Goal: Navigation & Orientation: Find specific page/section

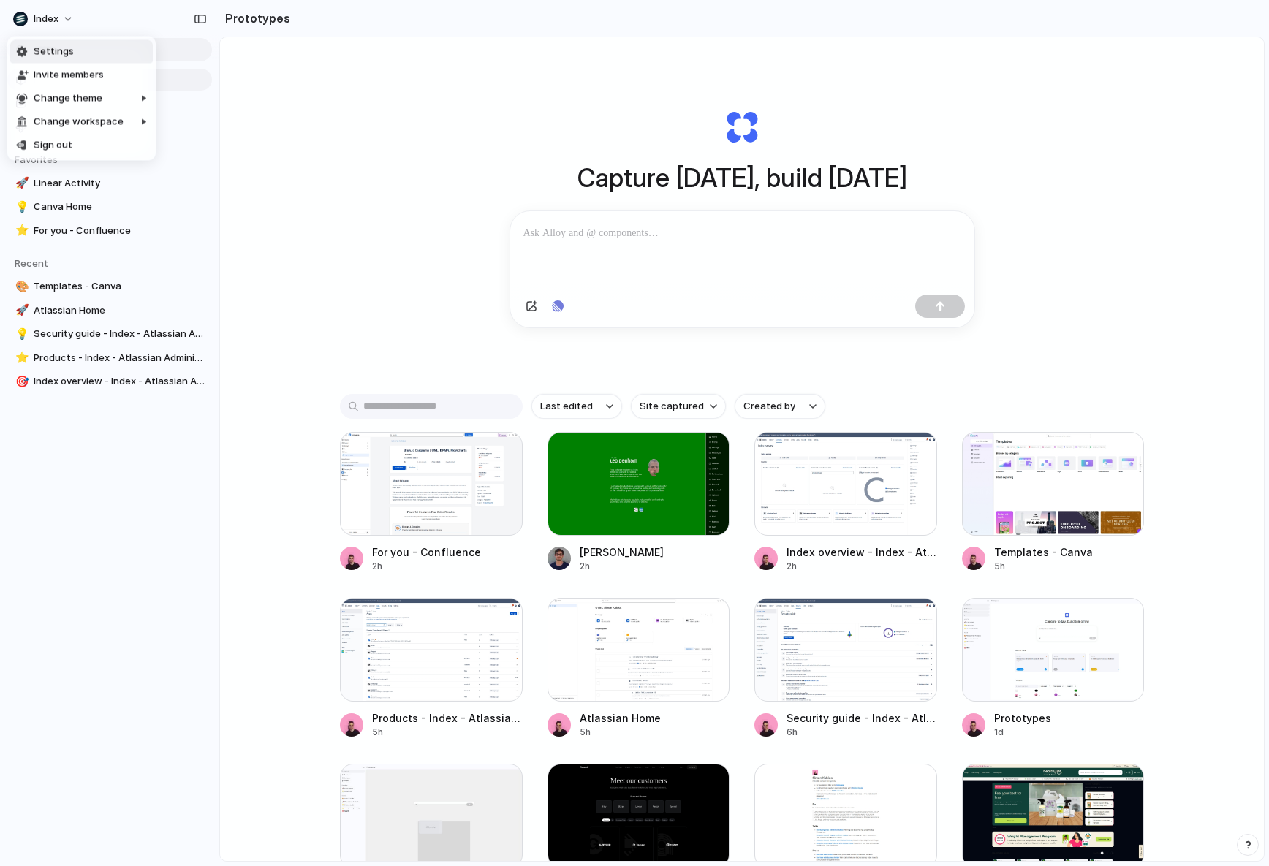
click at [581, 223] on div "Settings Invite members Change theme Change workspace Sign out" at bounding box center [634, 433] width 1269 height 866
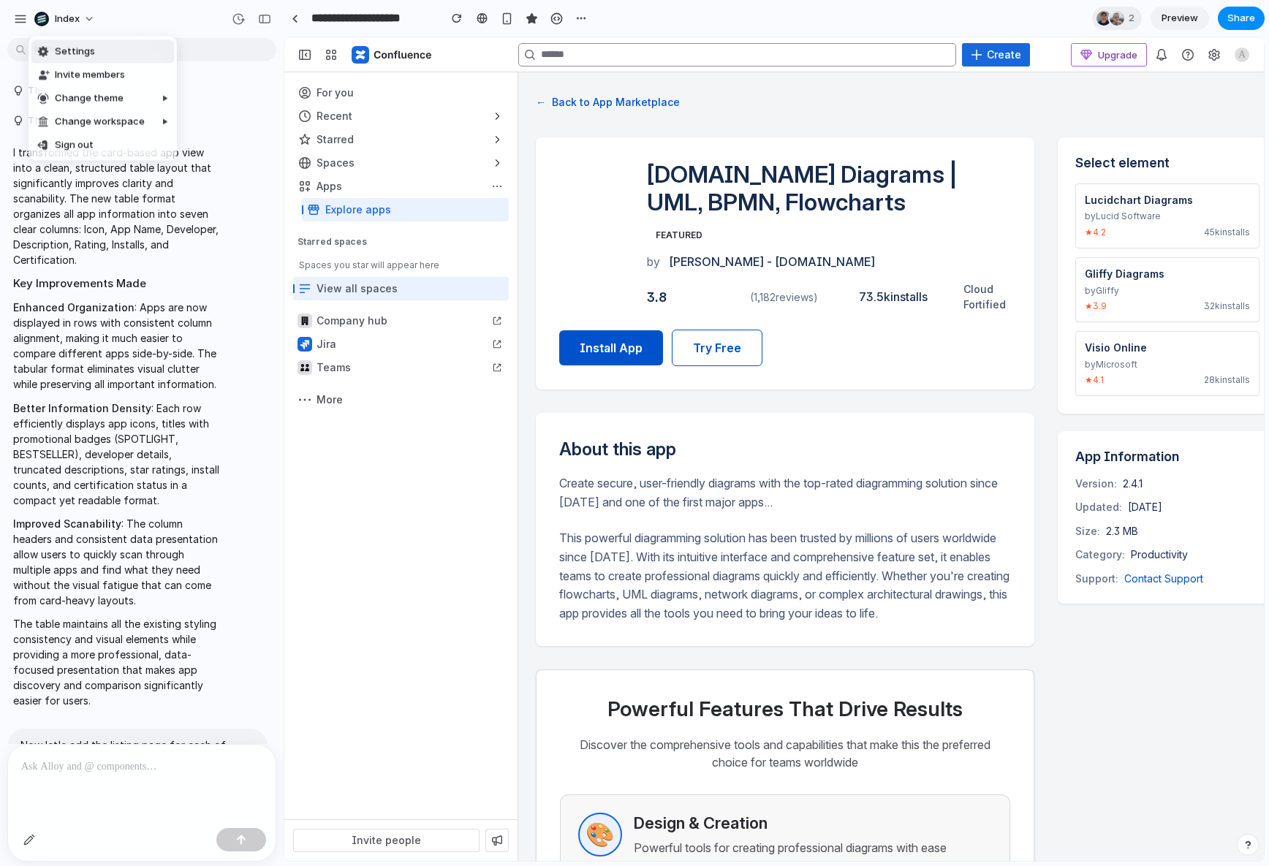
scroll to position [4569, 0]
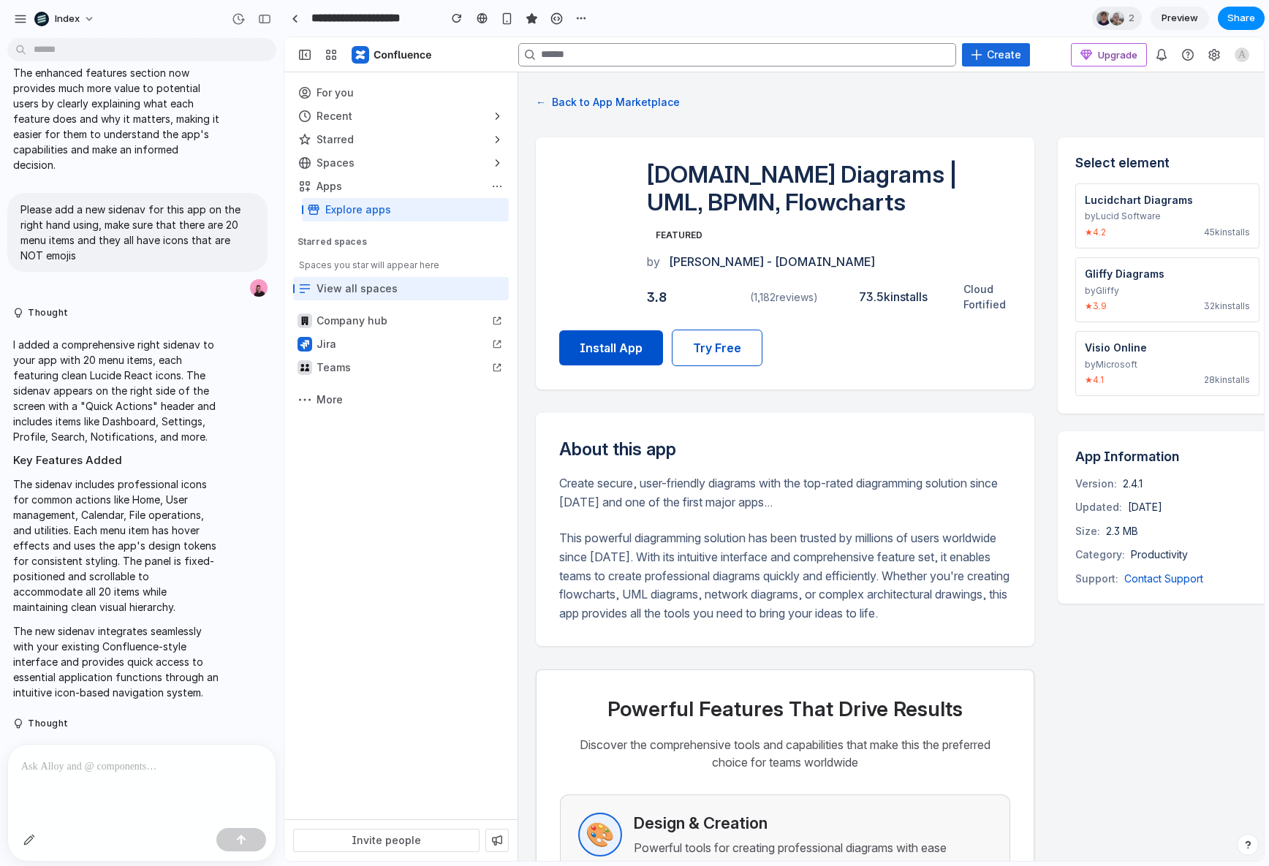
click at [537, 206] on div "Settings Invite members Change theme Change workspace Sign out" at bounding box center [634, 433] width 1269 height 866
